Goal: Navigation & Orientation: Find specific page/section

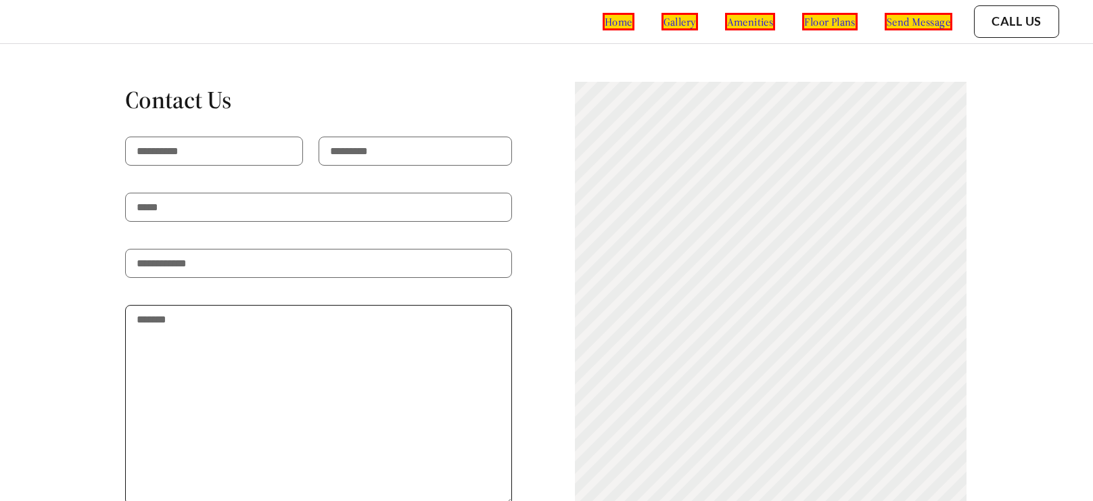
scroll to position [2394, 0]
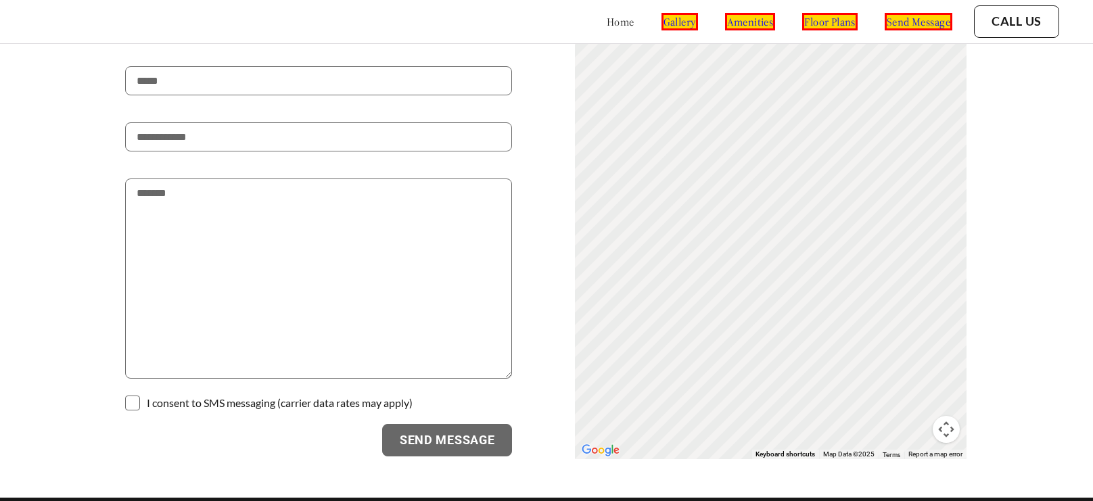
scroll to position [2394, 0]
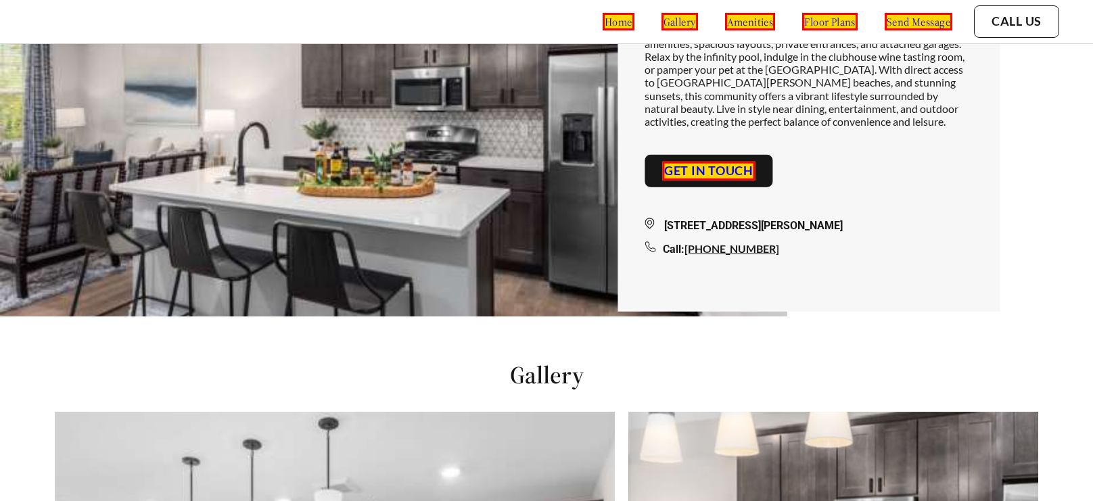
scroll to position [22, 0]
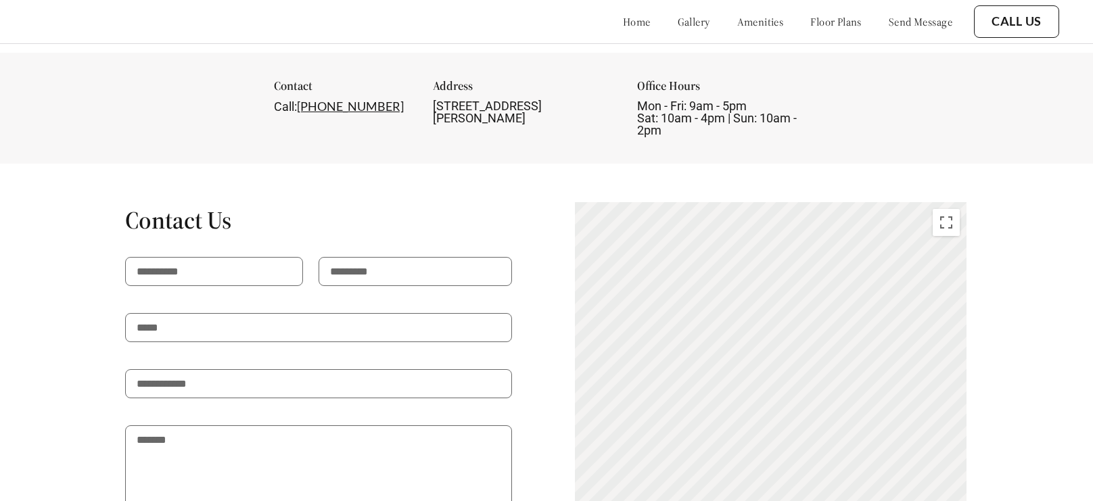
scroll to position [2138, 0]
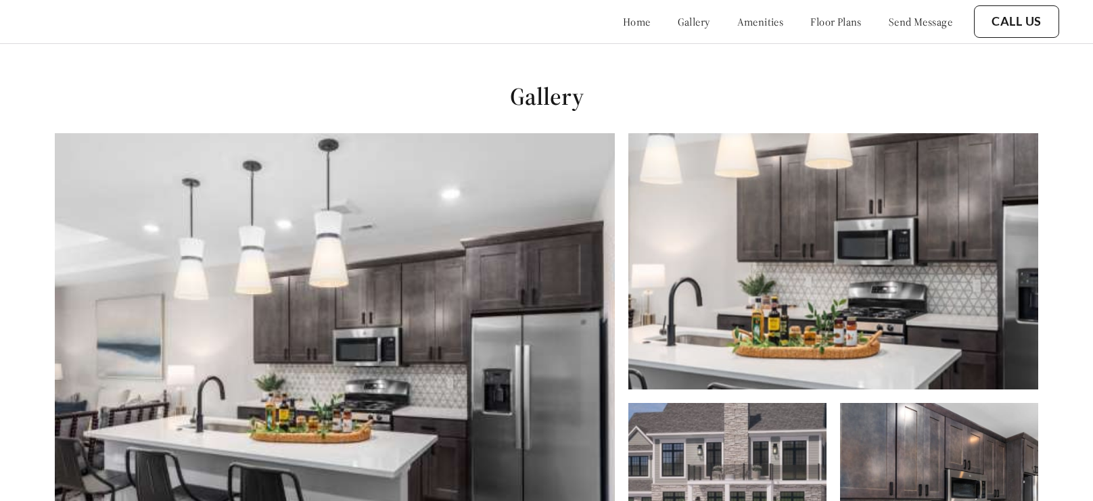
scroll to position [500, 0]
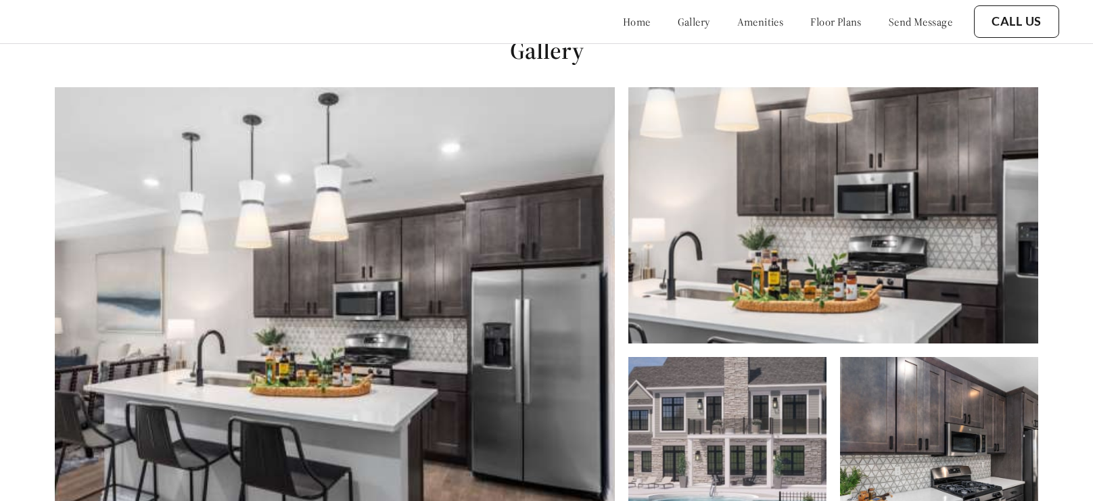
scroll to position [515, 0]
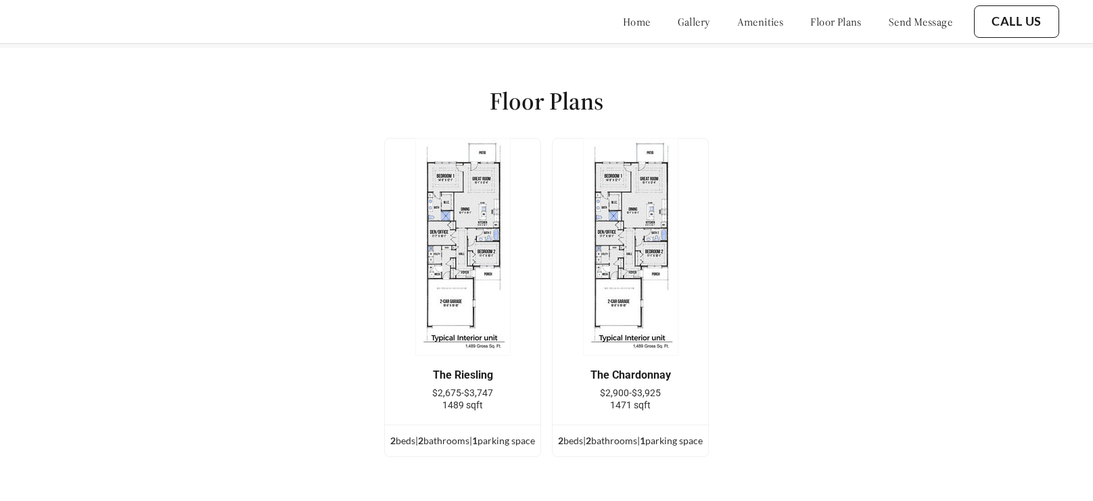
scroll to position [1714, 0]
